Goal: Information Seeking & Learning: Understand process/instructions

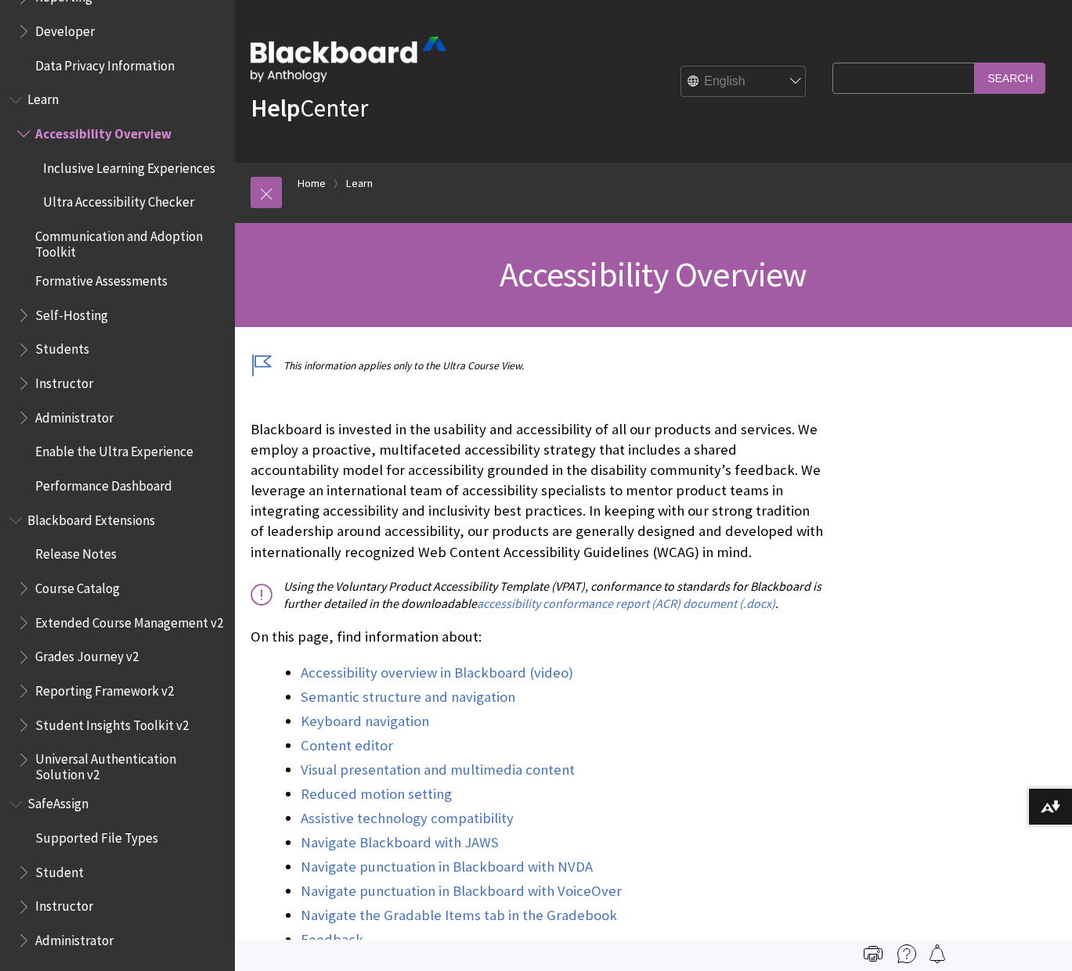
click at [27, 337] on span "Book outline for Blackboard Learn Help" at bounding box center [25, 347] width 16 height 20
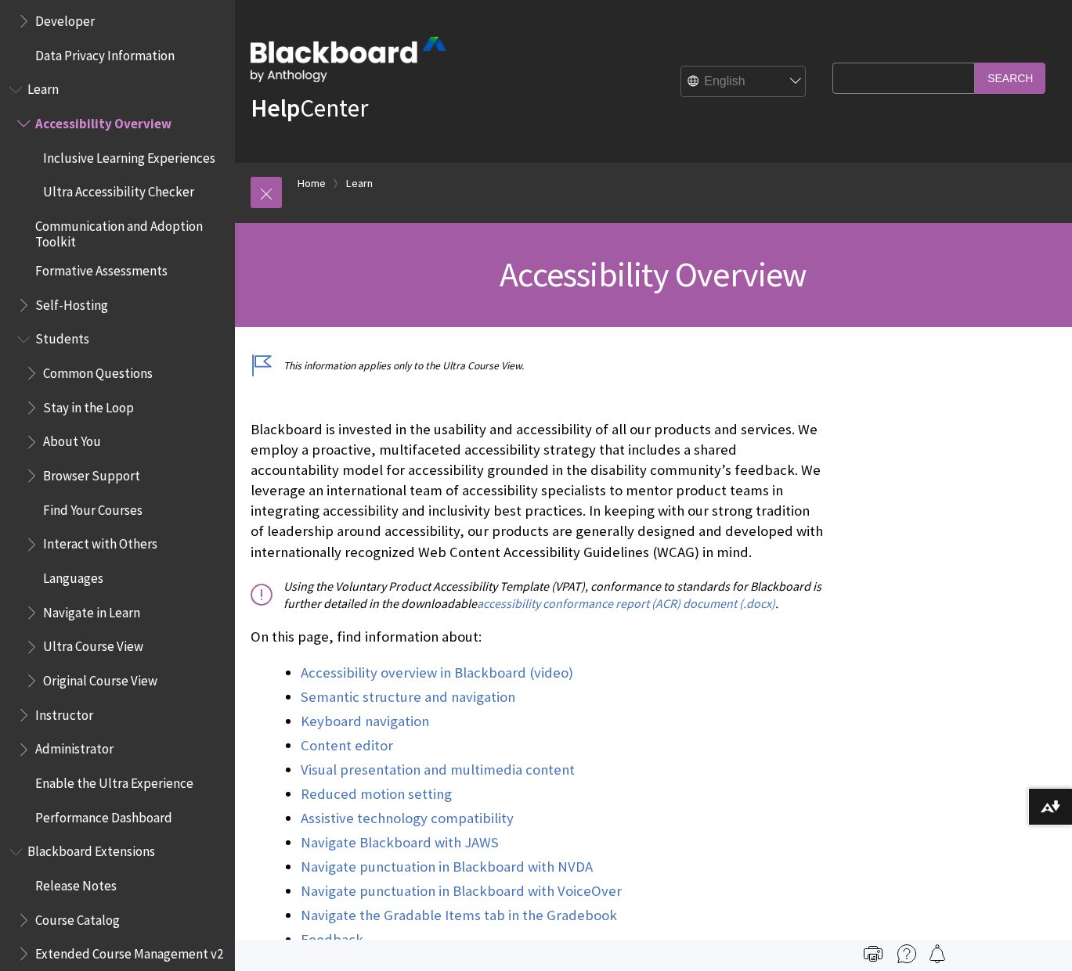
click at [897, 86] on input "Search Query" at bounding box center [903, 78] width 142 height 31
type input "how to update picture"
click at [974, 63] on input "Search" at bounding box center [1009, 78] width 70 height 31
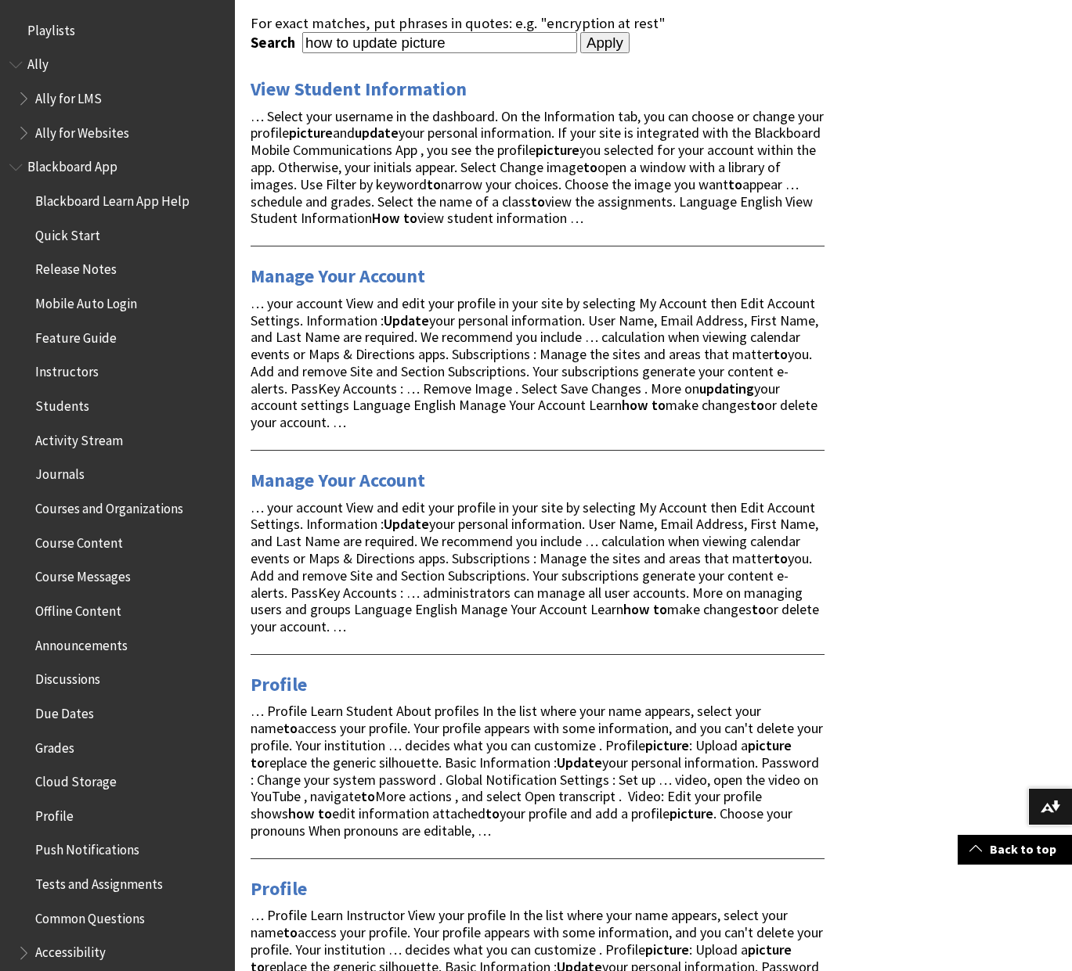
scroll to position [388, 0]
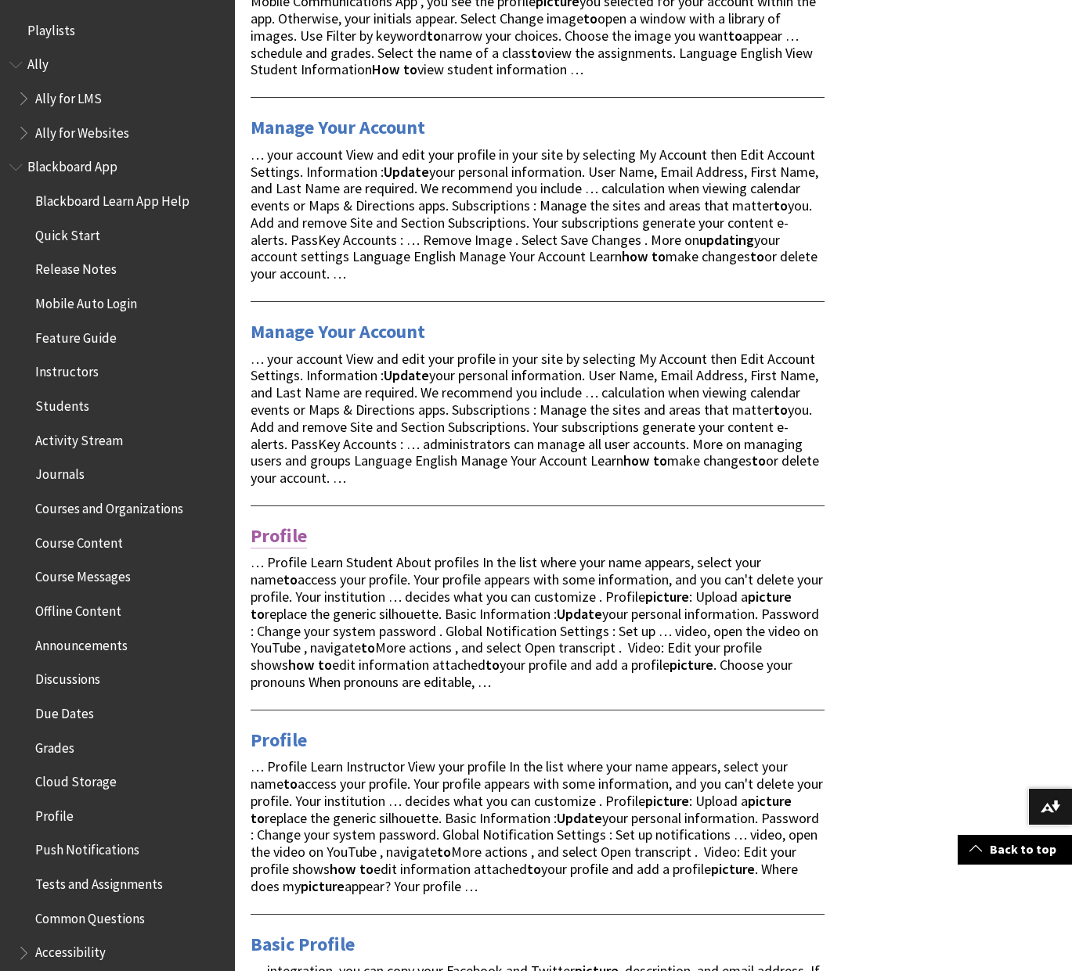
click at [283, 541] on link "Profile" at bounding box center [278, 536] width 56 height 25
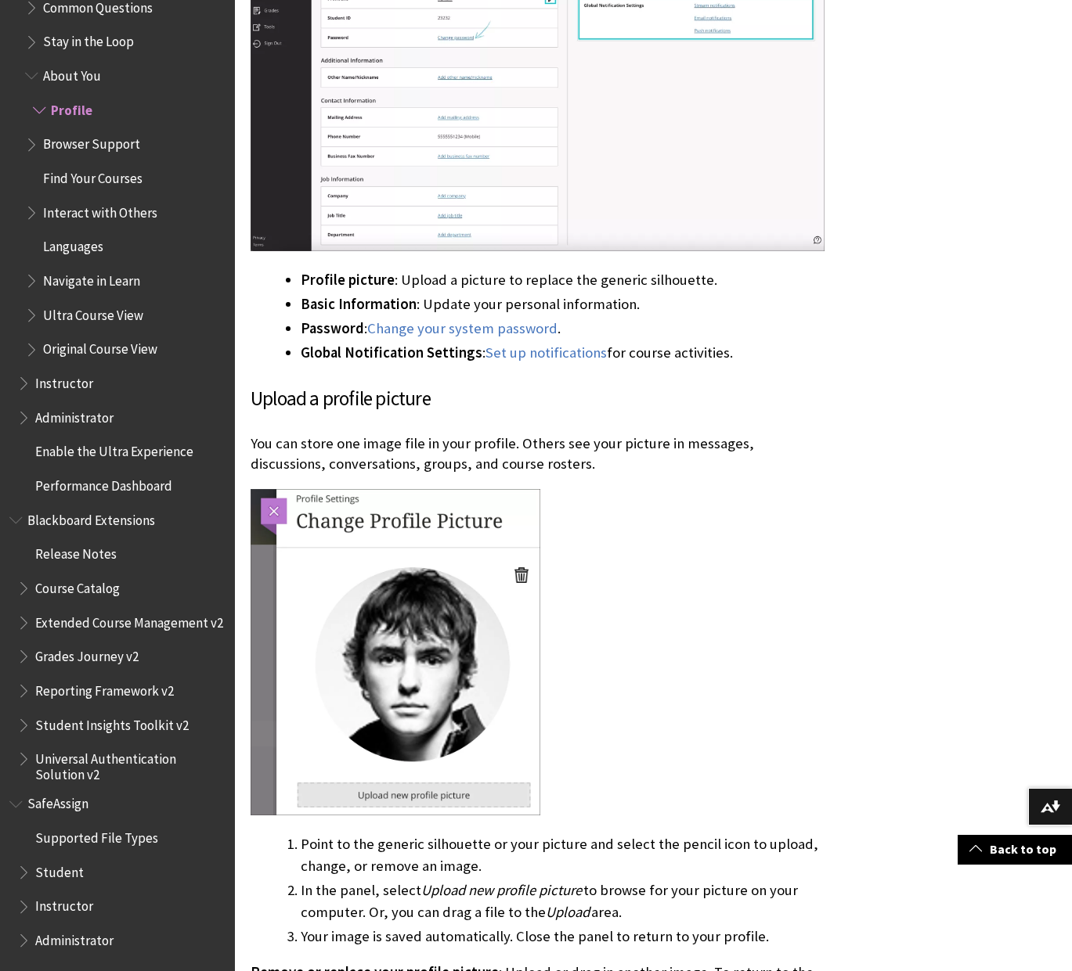
scroll to position [933, 0]
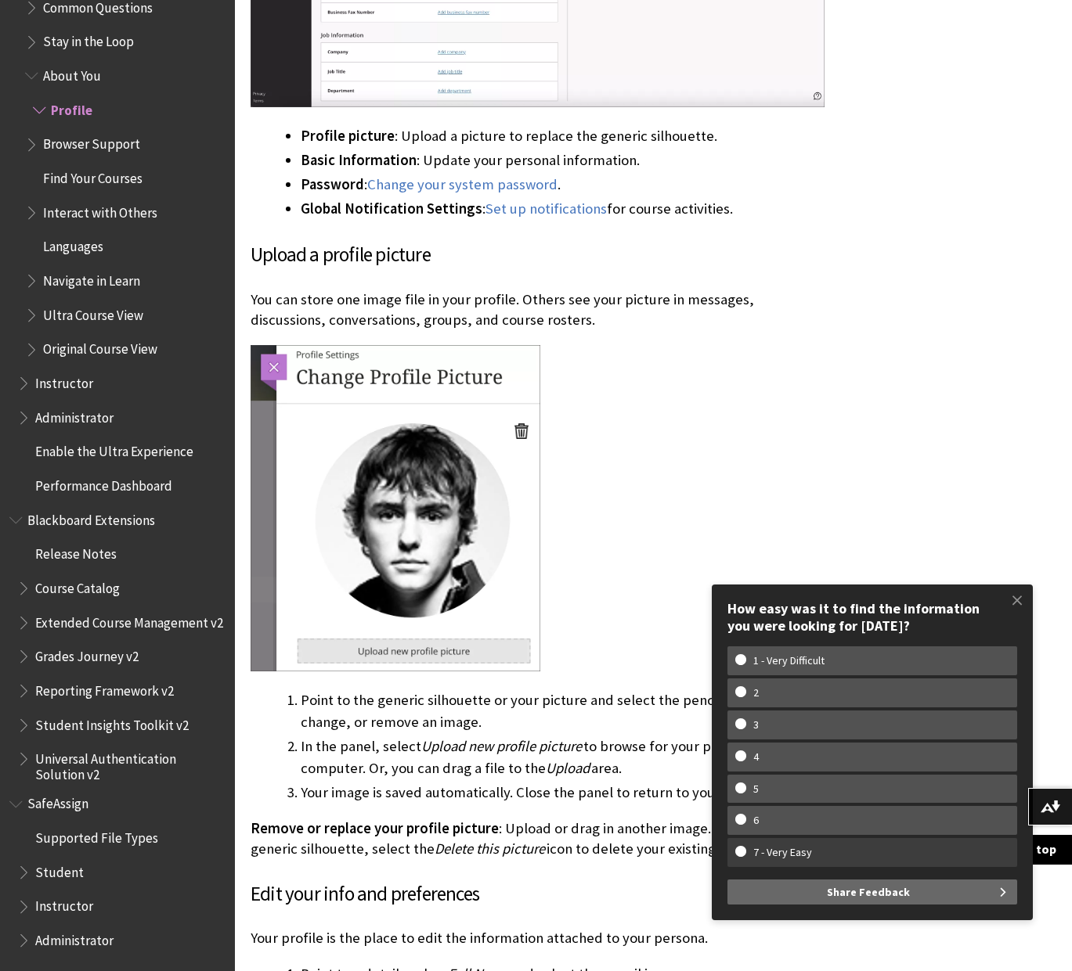
click at [809, 851] on w-span "7 - Very Easy" at bounding box center [782, 852] width 95 height 13
click at [745, 851] on input "7 - Very Easy" at bounding box center [740, 851] width 10 height 10
radio input "true"
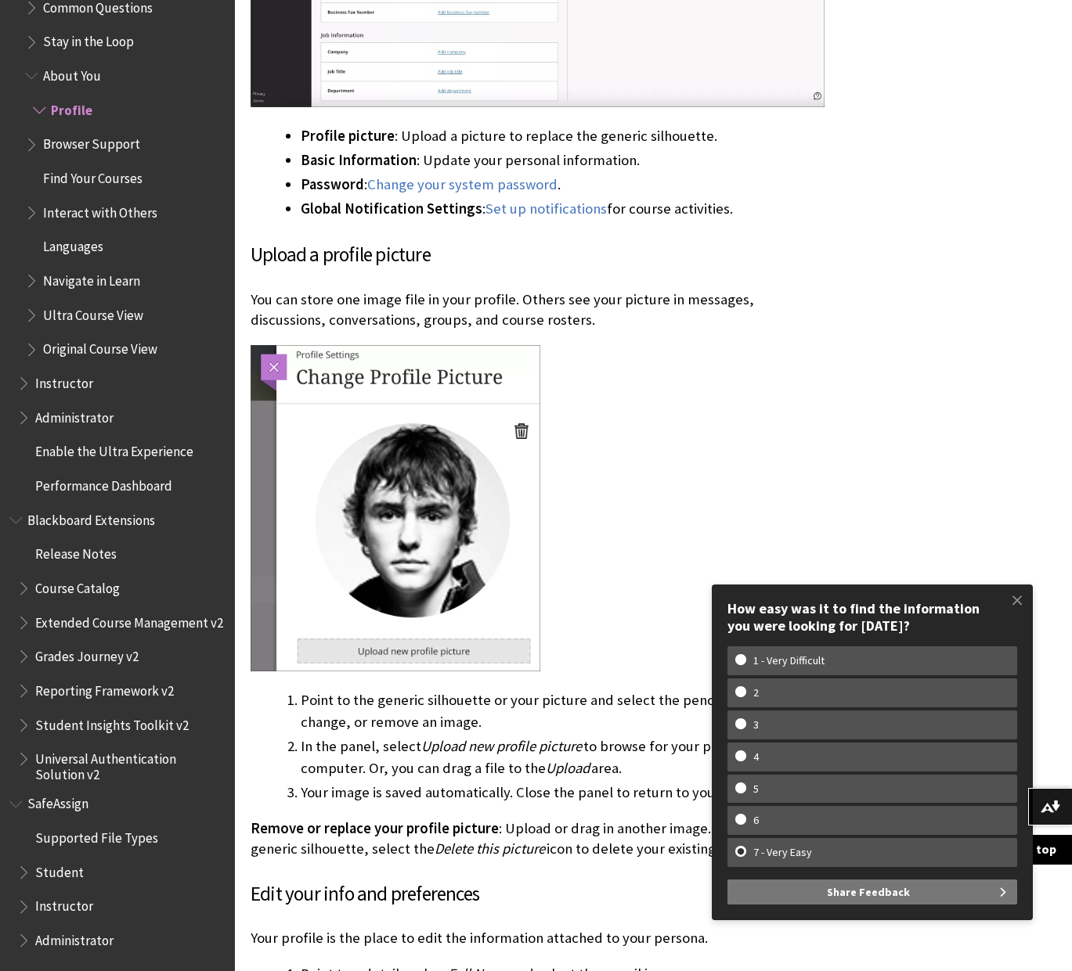
click at [856, 889] on span "Share Feedback" at bounding box center [868, 892] width 83 height 25
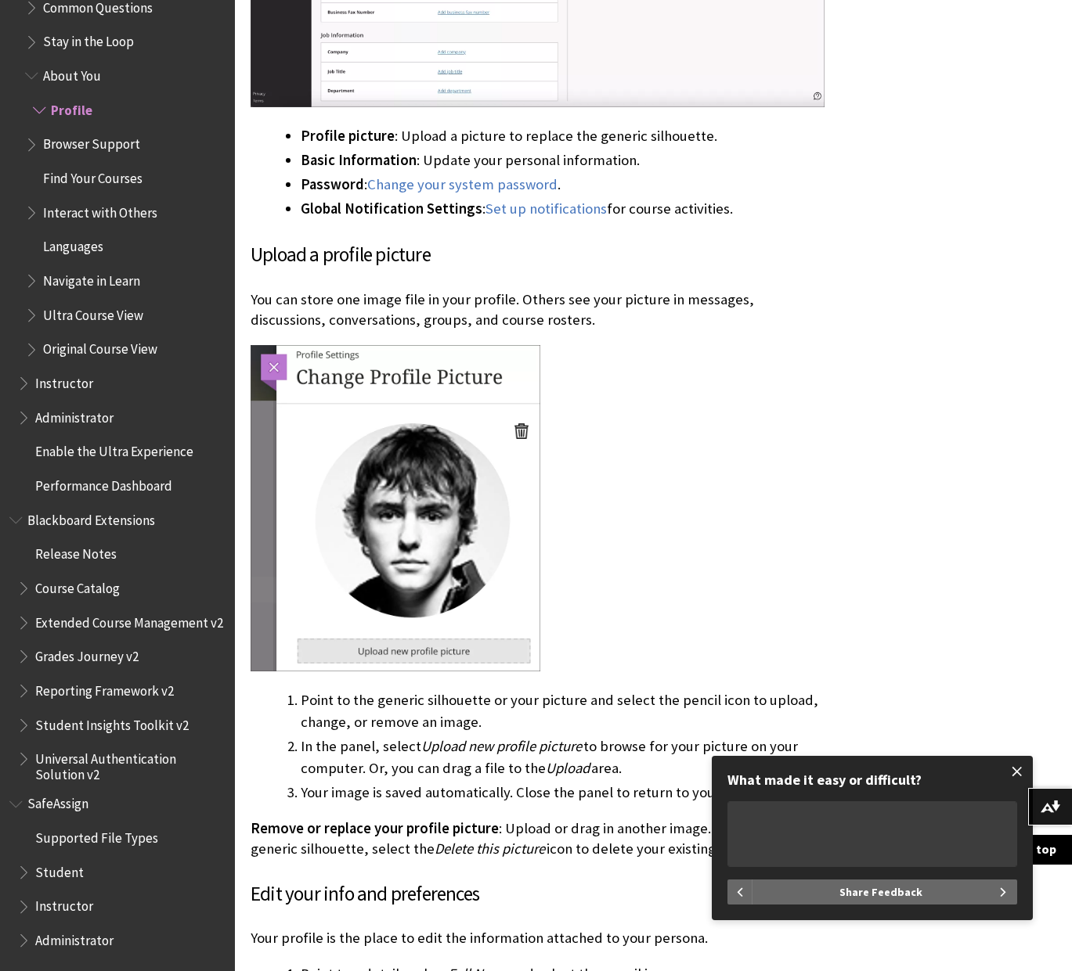
click at [1019, 770] on span at bounding box center [1016, 771] width 33 height 33
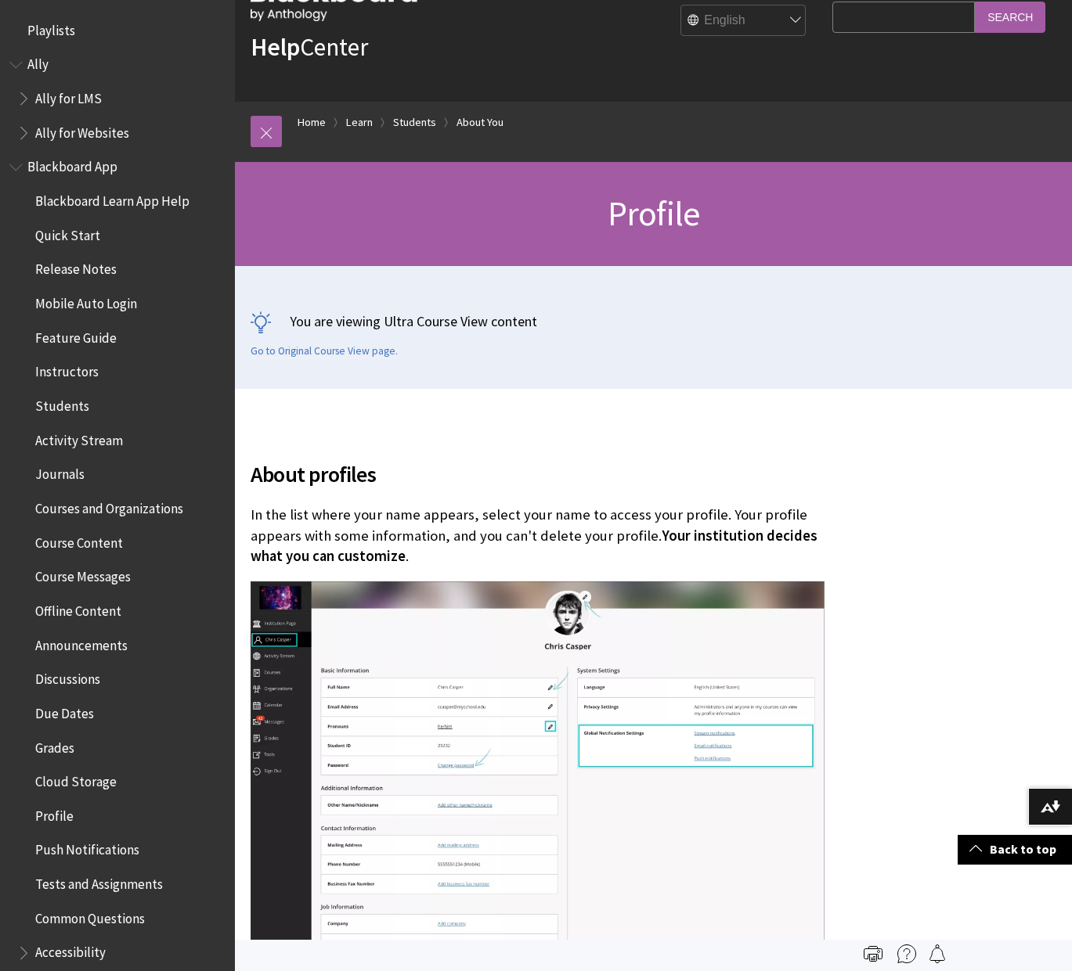
scroll to position [0, 0]
